Goal: Task Accomplishment & Management: Manage account settings

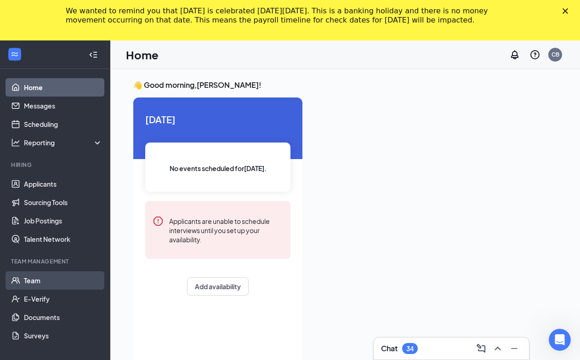
click at [42, 276] on link "Team" at bounding box center [63, 280] width 79 height 18
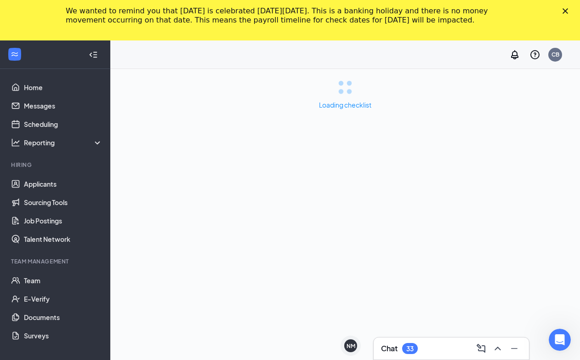
click at [573, 8] on div "We wanted to remind you that [DATE] is celebrated [DATE][DATE]. This is a banki…" at bounding box center [290, 16] width 580 height 24
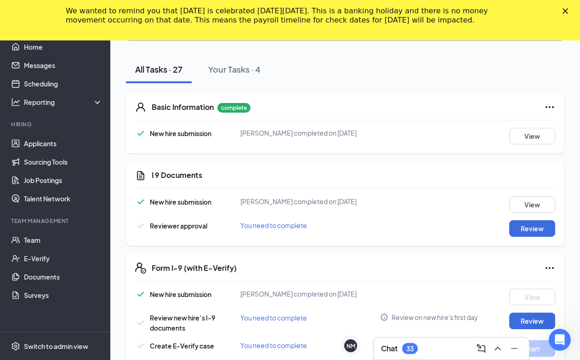
scroll to position [230, 0]
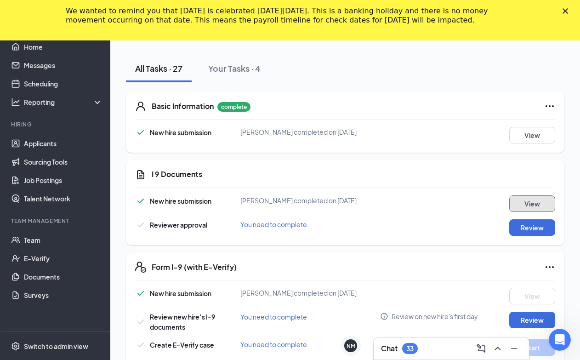
click at [537, 203] on button "View" at bounding box center [532, 203] width 46 height 17
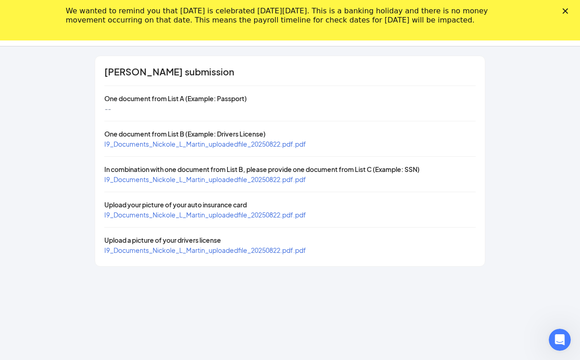
click at [568, 11] on icon "Close" at bounding box center [565, 11] width 6 height 6
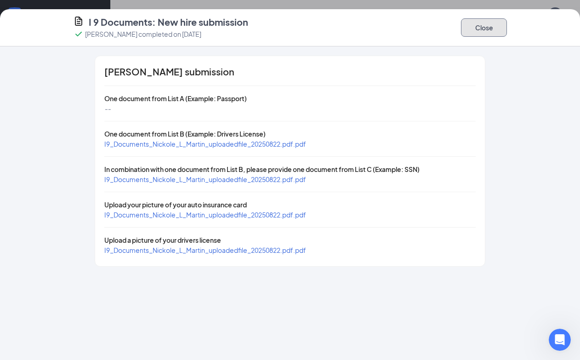
click at [482, 27] on button "Close" at bounding box center [484, 27] width 46 height 18
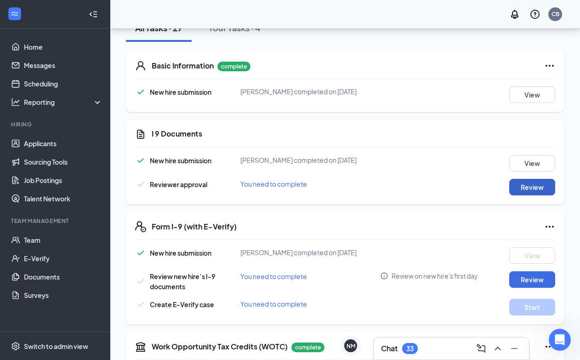
click at [518, 187] on button "Review" at bounding box center [532, 187] width 46 height 17
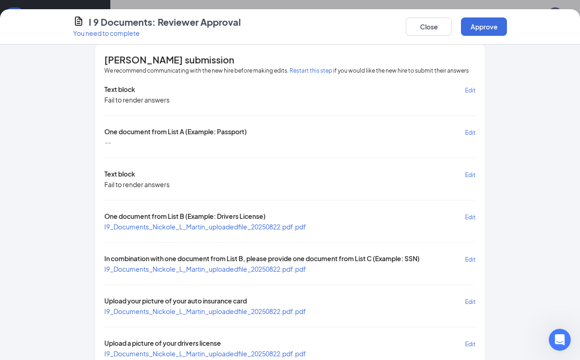
scroll to position [0, 0]
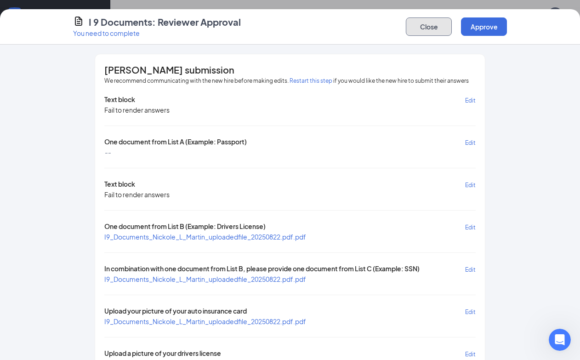
click at [417, 24] on button "Close" at bounding box center [429, 26] width 46 height 18
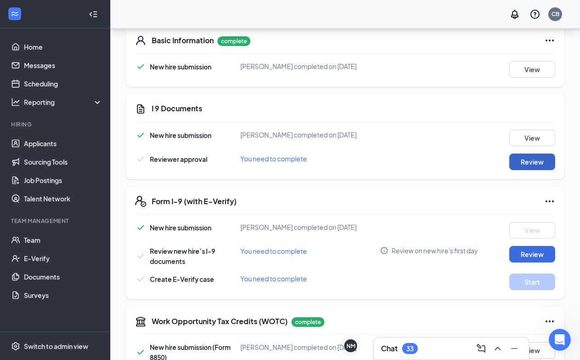
scroll to position [276, 0]
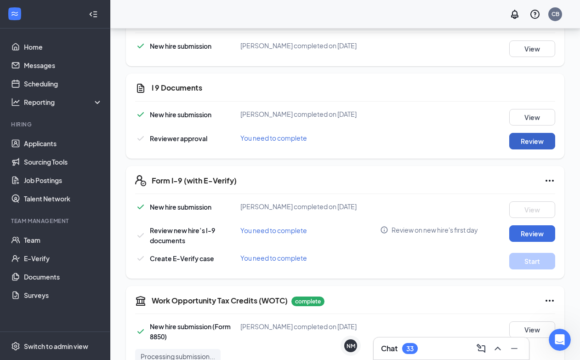
click at [528, 138] on button "Review" at bounding box center [532, 141] width 46 height 17
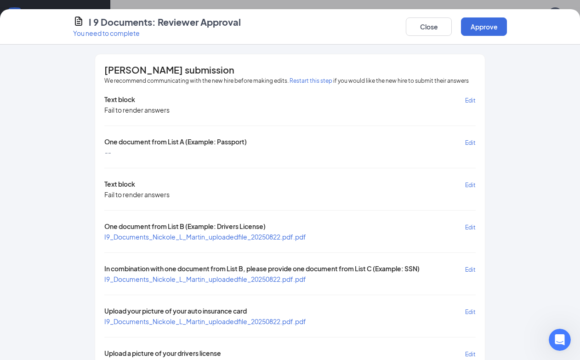
click at [254, 233] on span "I9_Documents_Nickole_L_Martin_uploadedfile_20250822.pdf.pdf" at bounding box center [205, 237] width 202 height 8
click at [466, 226] on span "Edit" at bounding box center [470, 227] width 11 height 7
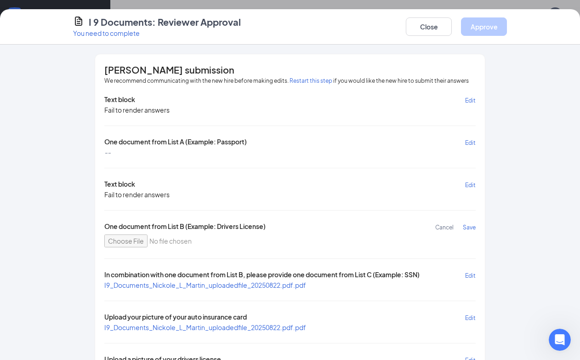
click at [468, 225] on span "Save" at bounding box center [469, 227] width 13 height 7
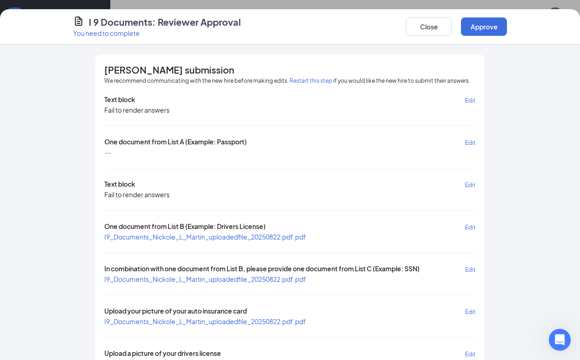
click at [466, 227] on span "Edit" at bounding box center [470, 227] width 11 height 7
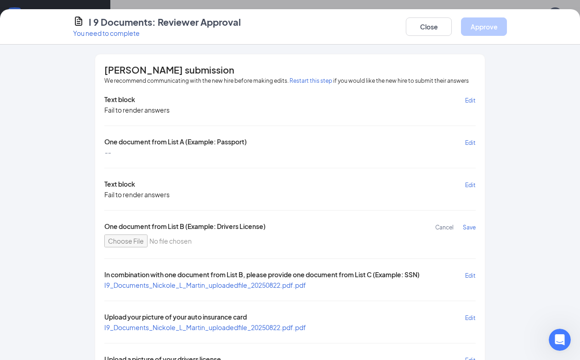
click at [437, 227] on span "Cancel" at bounding box center [444, 227] width 18 height 7
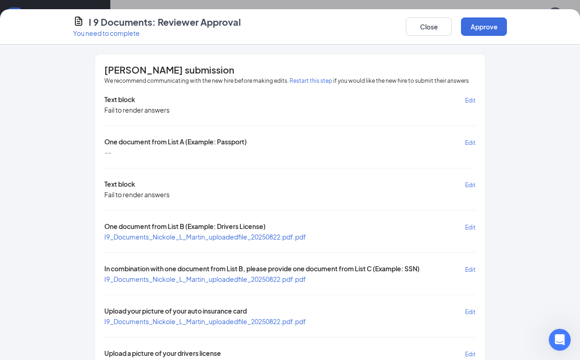
click at [471, 226] on span "Edit" at bounding box center [470, 227] width 11 height 7
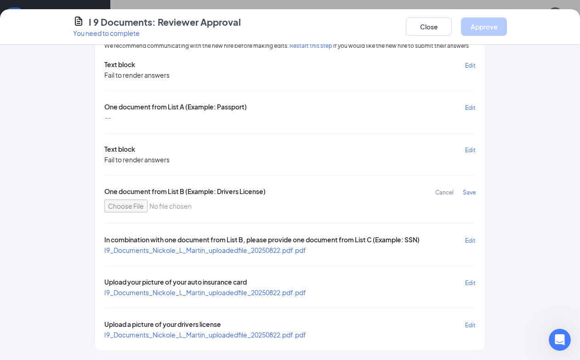
scroll to position [0, 0]
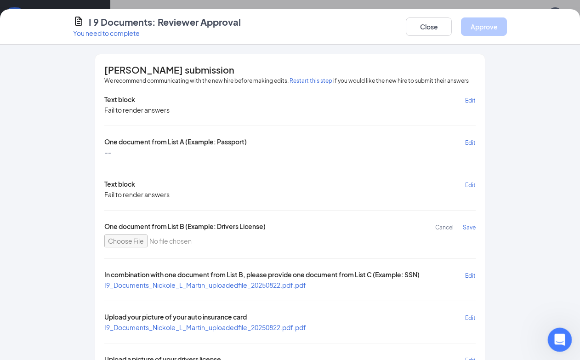
click at [557, 331] on icon "Open Intercom Messenger" at bounding box center [558, 338] width 15 height 15
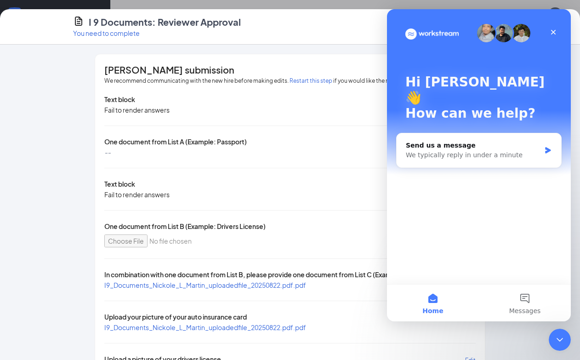
click at [559, 23] on div "Hi [PERSON_NAME] 👋 How can we help?" at bounding box center [478, 99] width 165 height 181
click at [554, 29] on icon "Close" at bounding box center [553, 31] width 7 height 7
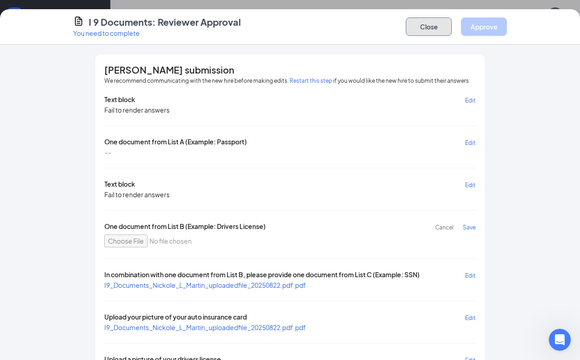
click at [429, 29] on button "Close" at bounding box center [429, 26] width 46 height 18
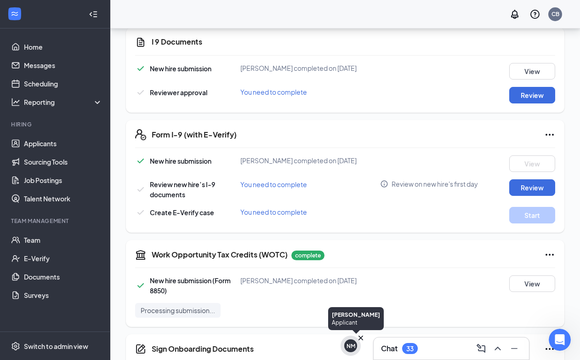
click at [346, 346] on div "NM" at bounding box center [350, 346] width 9 height 8
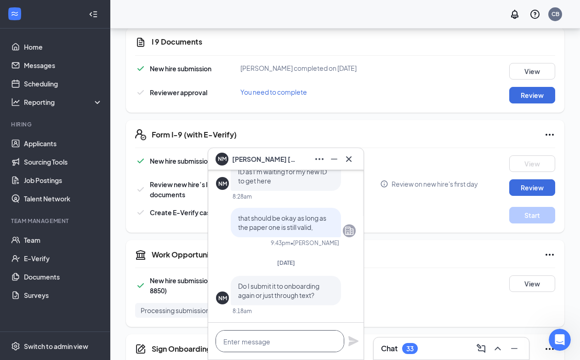
click at [300, 340] on textarea at bounding box center [280, 341] width 129 height 22
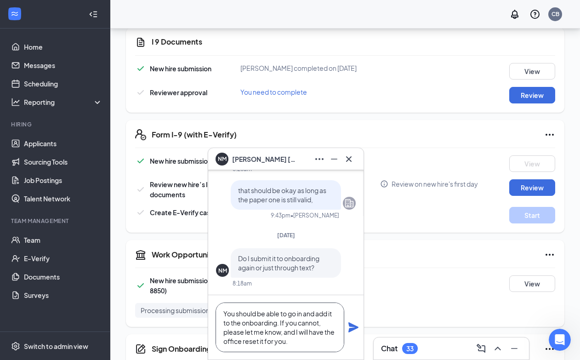
type textarea "You should be able to go in and add it to the onboarding. If you cannot, please…"
click at [355, 324] on icon "Plane" at bounding box center [353, 327] width 11 height 11
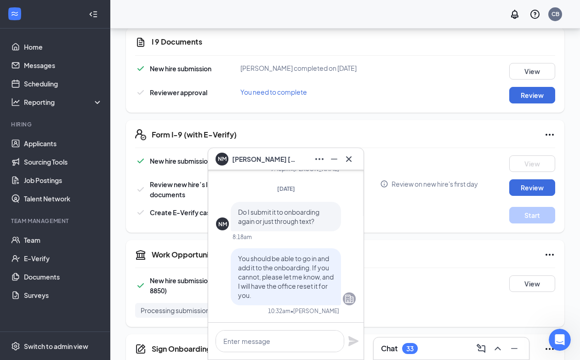
scroll to position [0, 0]
click at [330, 160] on icon "Minimize" at bounding box center [334, 158] width 11 height 11
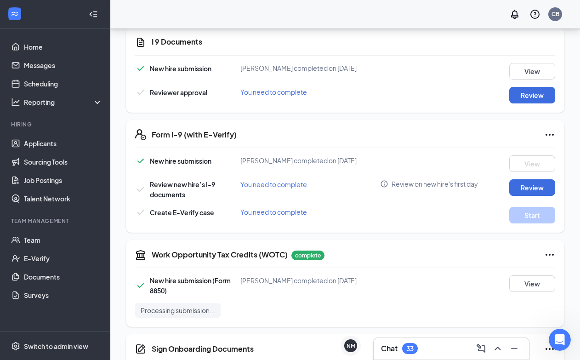
click at [447, 357] on div "Chat 33" at bounding box center [451, 348] width 155 height 22
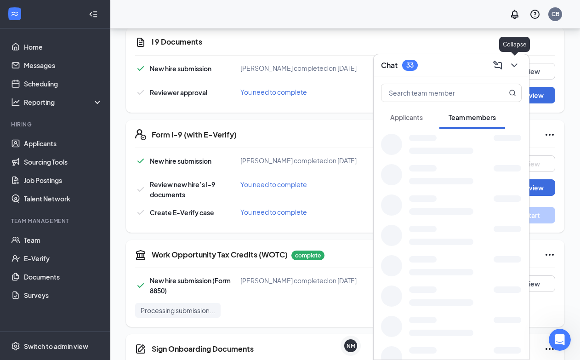
click at [520, 61] on button at bounding box center [514, 65] width 15 height 15
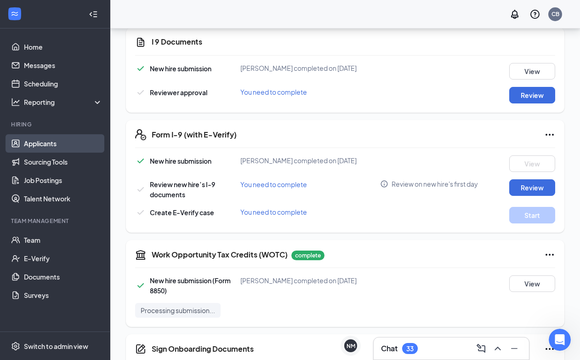
click at [32, 143] on link "Applicants" at bounding box center [63, 143] width 79 height 18
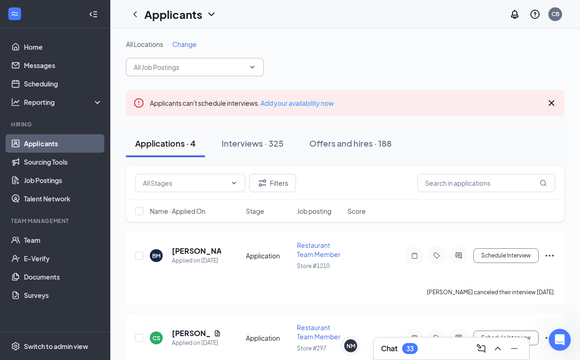
click at [144, 65] on input "text" at bounding box center [189, 67] width 111 height 10
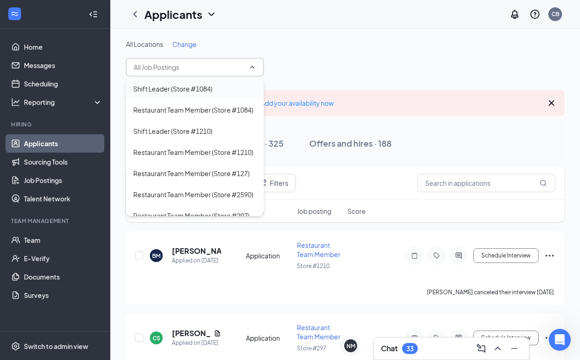
click at [178, 87] on div "Shift Leader (Store #1084)" at bounding box center [172, 89] width 79 height 10
type input "Shift Leader (Store #1084)"
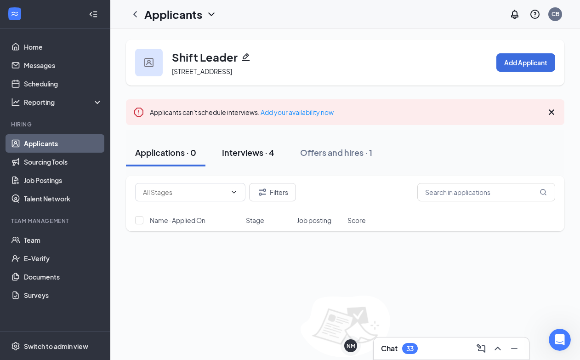
click at [258, 156] on div "Interviews · 4" at bounding box center [248, 152] width 52 height 11
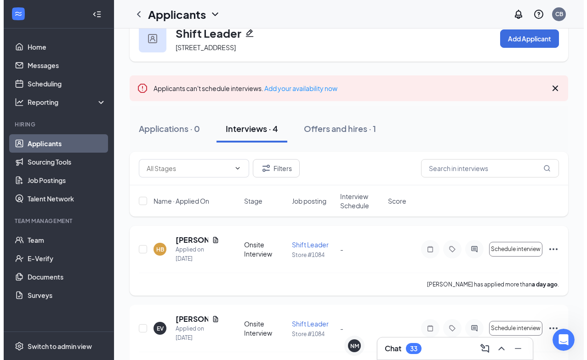
scroll to position [46, 0]
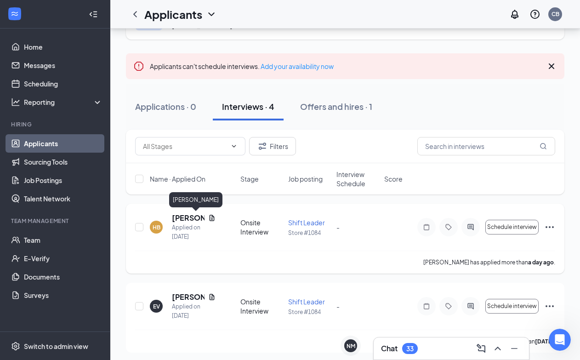
click at [181, 215] on h5 "[PERSON_NAME]" at bounding box center [188, 218] width 33 height 10
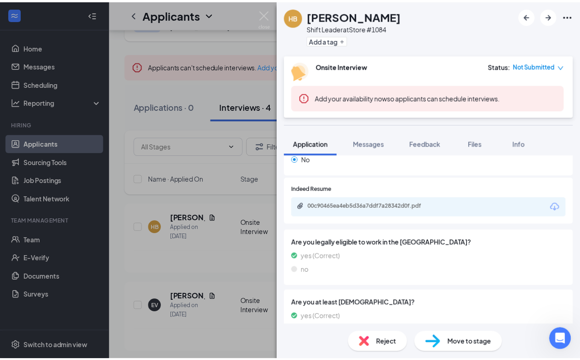
scroll to position [572, 0]
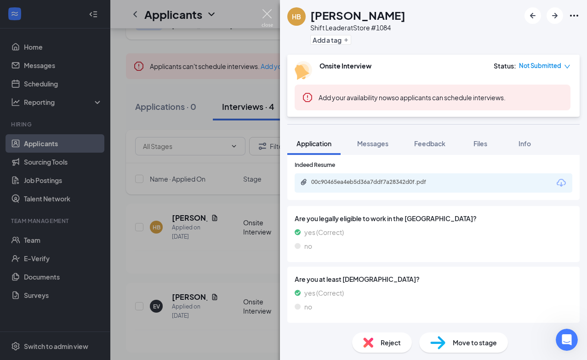
click at [269, 10] on img at bounding box center [266, 18] width 11 height 18
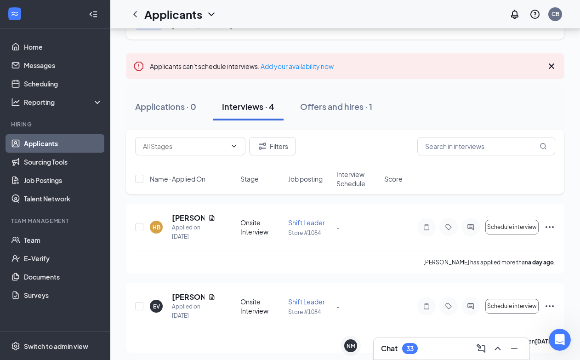
click at [42, 141] on link "Applicants" at bounding box center [63, 143] width 79 height 18
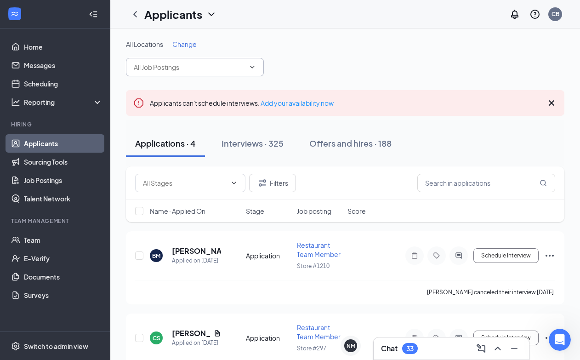
click at [220, 70] on input "text" at bounding box center [189, 67] width 111 height 10
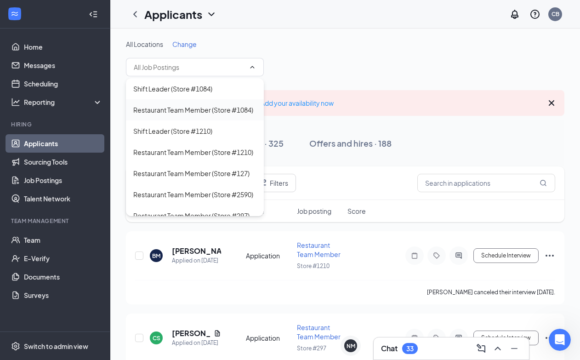
click at [213, 114] on div "Restaurant Team Member (Store #1084)" at bounding box center [193, 110] width 120 height 10
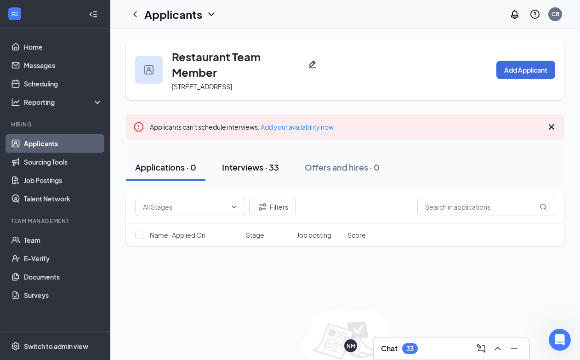
click at [261, 165] on div "Interviews · 33" at bounding box center [250, 166] width 57 height 11
